Goal: Task Accomplishment & Management: Use online tool/utility

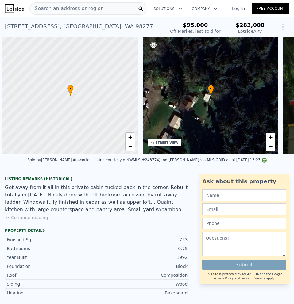
scroll to position [0, 280]
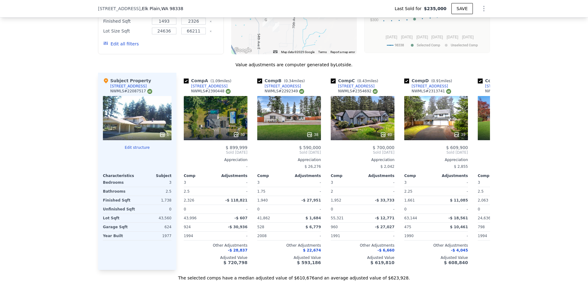
scroll to position [611, 0]
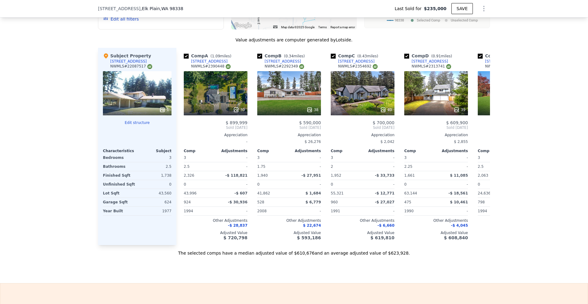
click at [143, 109] on div at bounding box center [137, 109] width 69 height 11
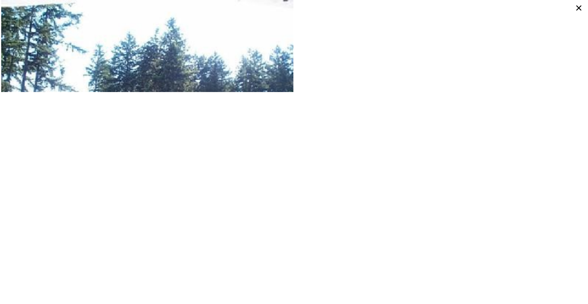
click at [293, 8] on icon at bounding box center [579, 7] width 11 height 11
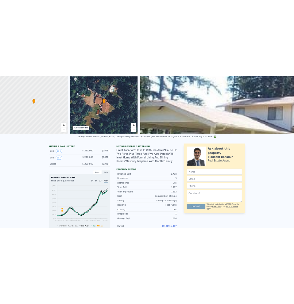
scroll to position [2, 0]
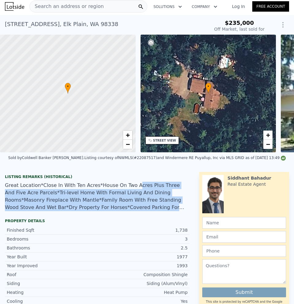
drag, startPoint x: 120, startPoint y: 190, endPoint x: 129, endPoint y: 209, distance: 20.7
click at [129, 209] on div "Great Location*Close In With Ten Acres*House On Two Acres Plus Three And Five A…" at bounding box center [97, 196] width 184 height 29
click at [133, 207] on div "Great Location*Close In With Ten Acres*House On Two Acres Plus Three And Five A…" at bounding box center [97, 196] width 184 height 29
click at [132, 206] on div "Great Location*Close In With Ten Acres*House On Two Acres Plus Three And Five A…" at bounding box center [97, 196] width 184 height 29
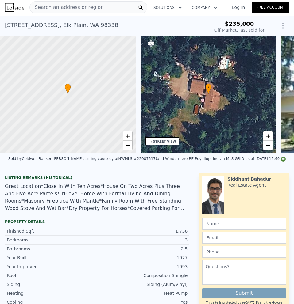
scroll to position [0, 0]
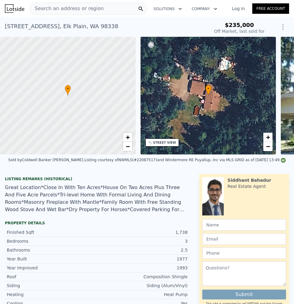
type input "$ 631,000"
type input "$ 294,973"
